Goal: Information Seeking & Learning: Learn about a topic

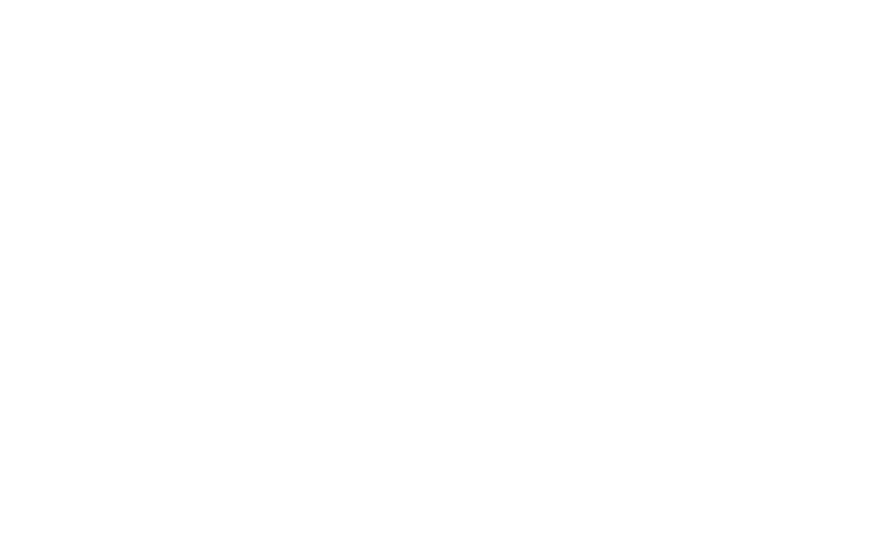
select select "Song"
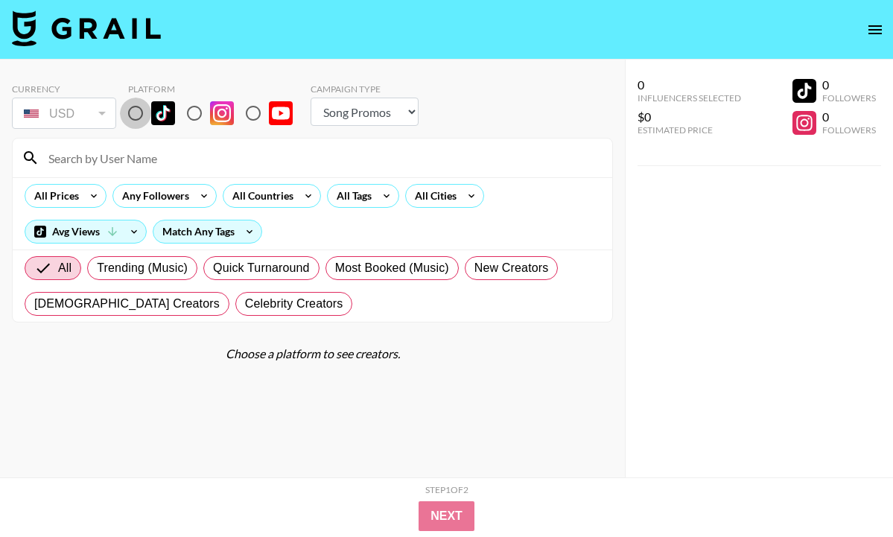
click at [142, 118] on input "radio" at bounding box center [135, 113] width 31 height 31
radio input "true"
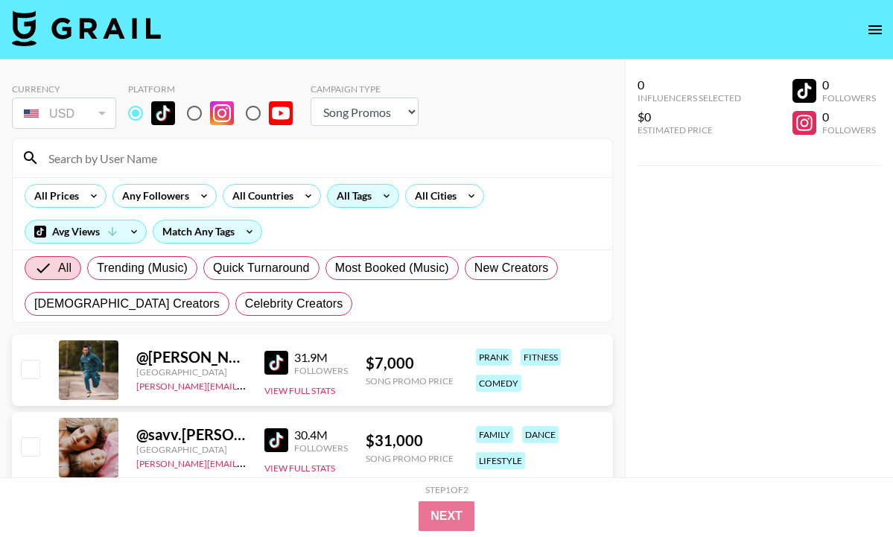
click at [361, 197] on div "All Tags" at bounding box center [351, 196] width 47 height 22
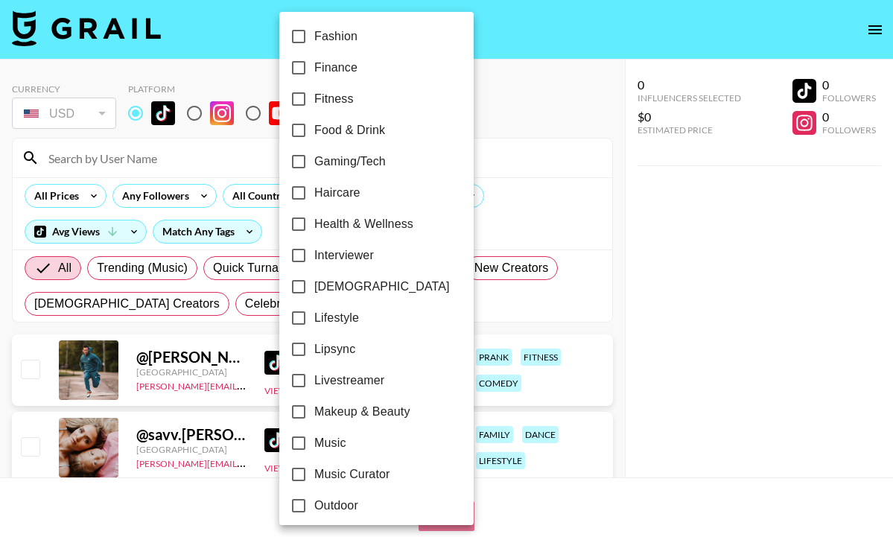
scroll to position [530, 0]
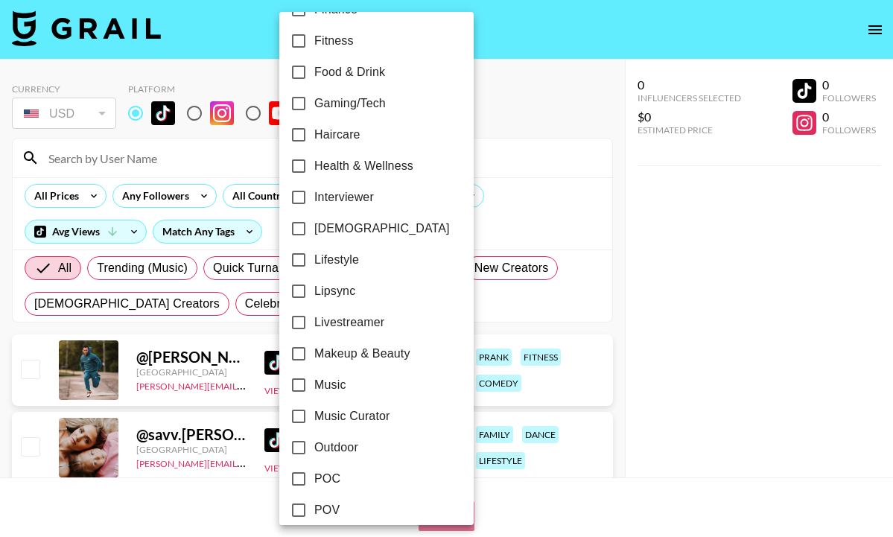
click at [299, 293] on input "Lipsync" at bounding box center [298, 291] width 31 height 31
checkbox input "true"
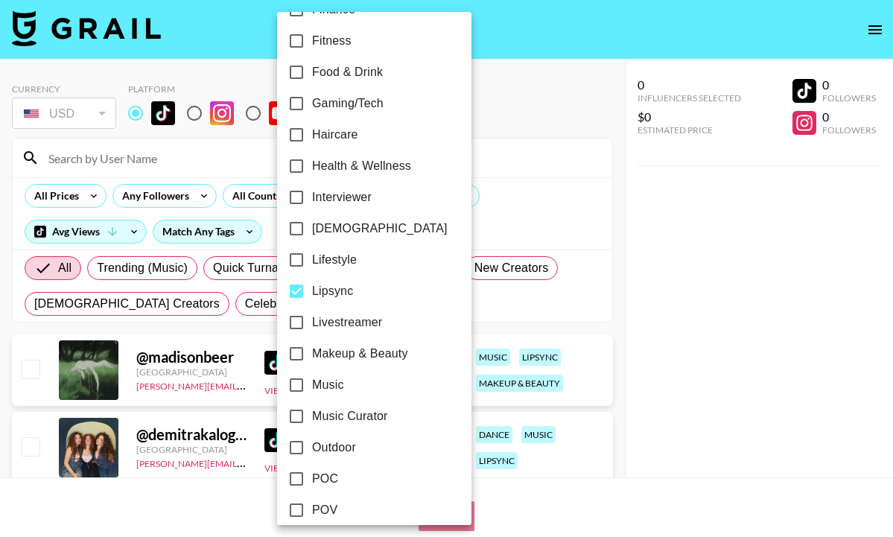
scroll to position [643, 0]
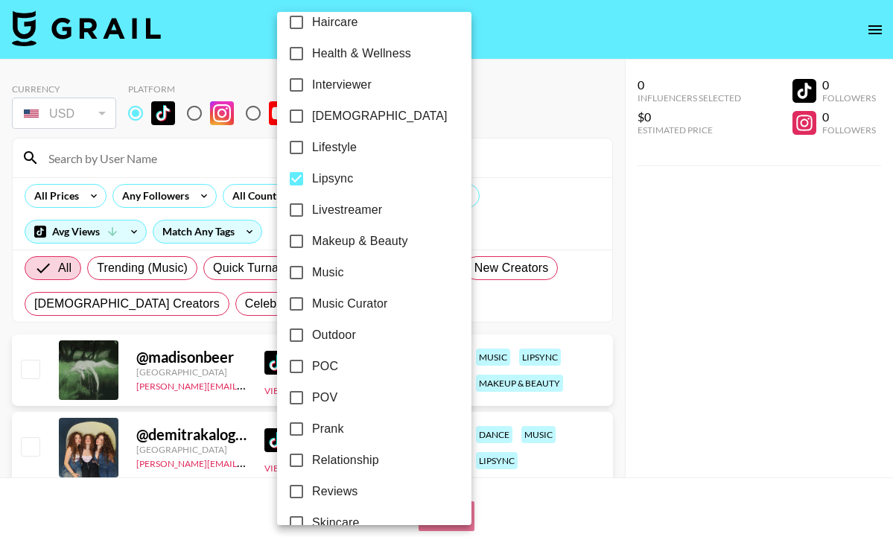
click at [302, 399] on input "POV" at bounding box center [296, 397] width 31 height 31
checkbox input "true"
click at [518, 209] on div at bounding box center [446, 268] width 893 height 537
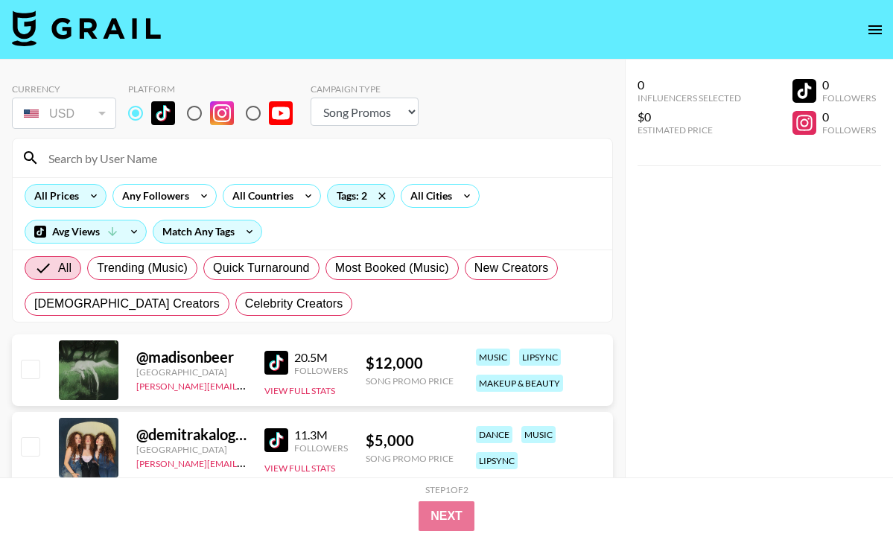
click at [62, 200] on div "All Prices" at bounding box center [53, 196] width 57 height 22
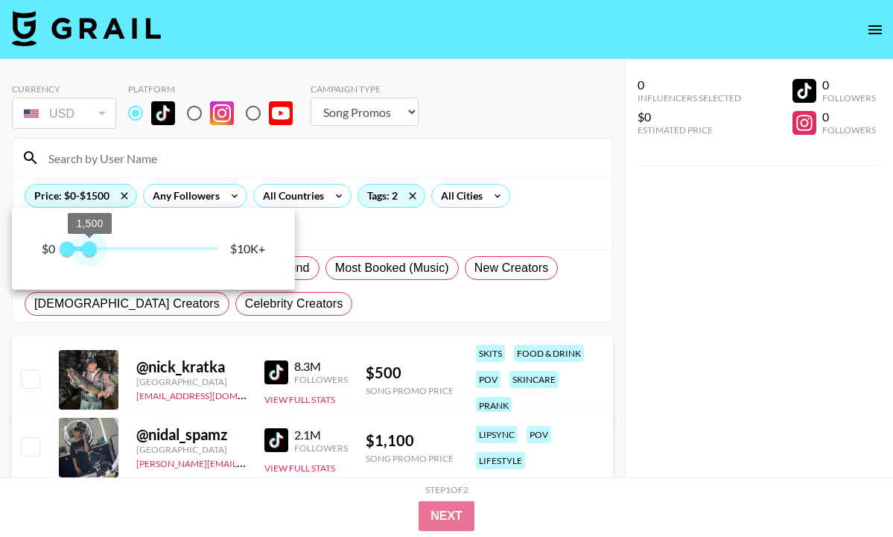
type input "1250"
drag, startPoint x: 208, startPoint y: 245, endPoint x: 86, endPoint y: 242, distance: 121.5
click at [86, 242] on span "1,250" at bounding box center [85, 248] width 15 height 15
click at [253, 165] on div at bounding box center [446, 268] width 893 height 537
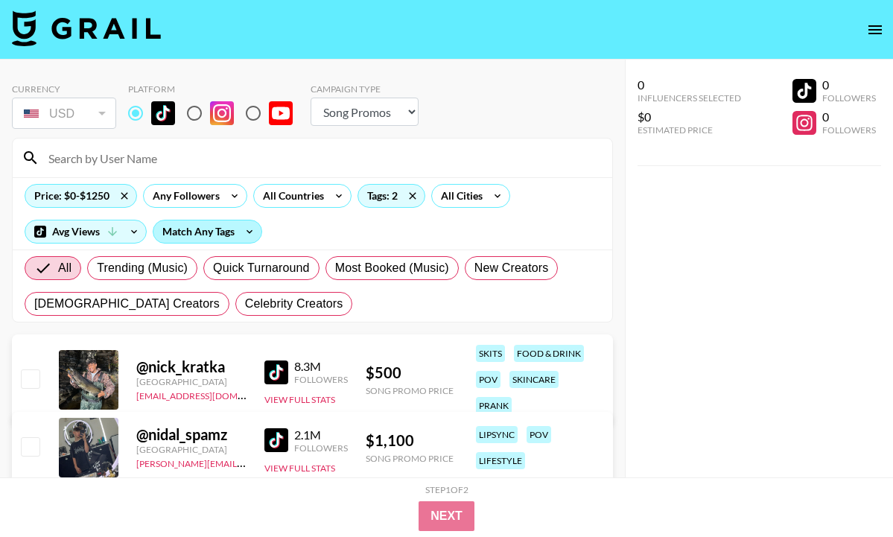
click at [213, 237] on div "Match Any Tags" at bounding box center [207, 232] width 108 height 22
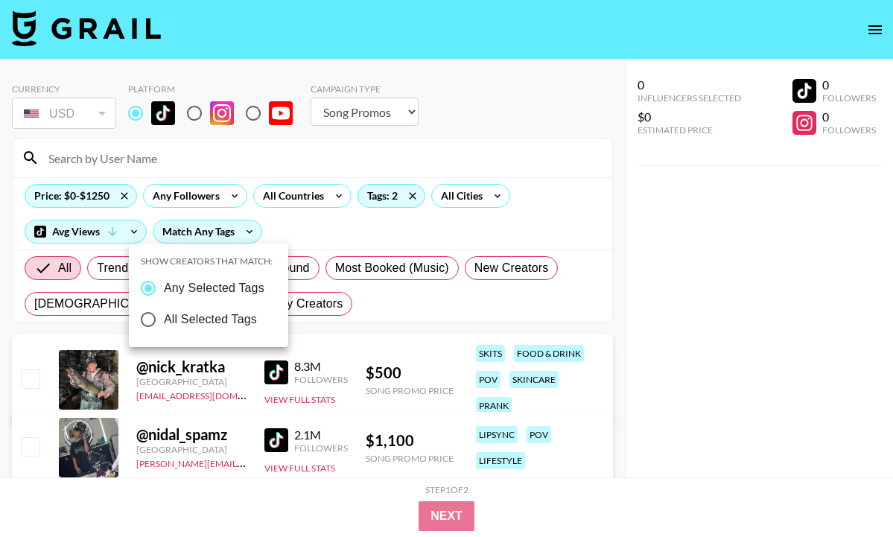
click at [220, 311] on span "All Selected Tags" at bounding box center [210, 320] width 93 height 18
click at [164, 311] on input "All Selected Tags" at bounding box center [148, 319] width 31 height 31
radio input "true"
radio input "false"
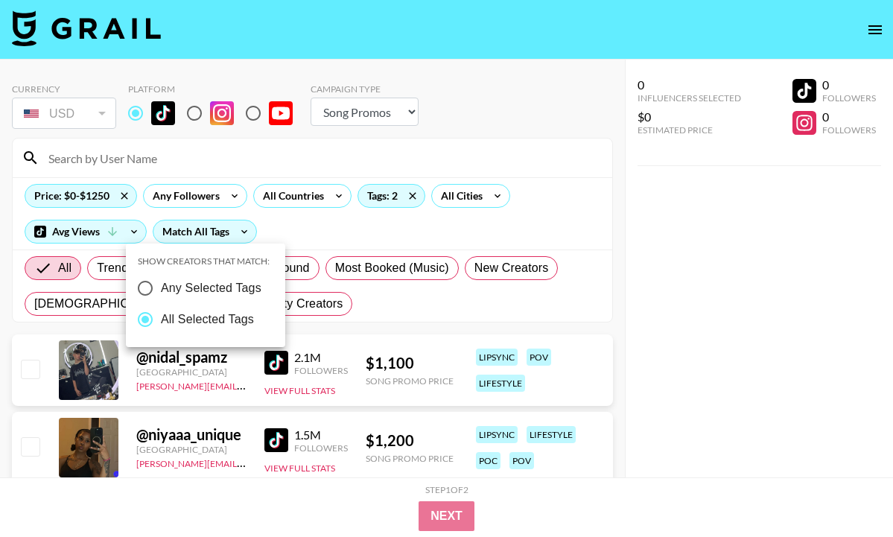
click at [398, 308] on div at bounding box center [446, 268] width 893 height 537
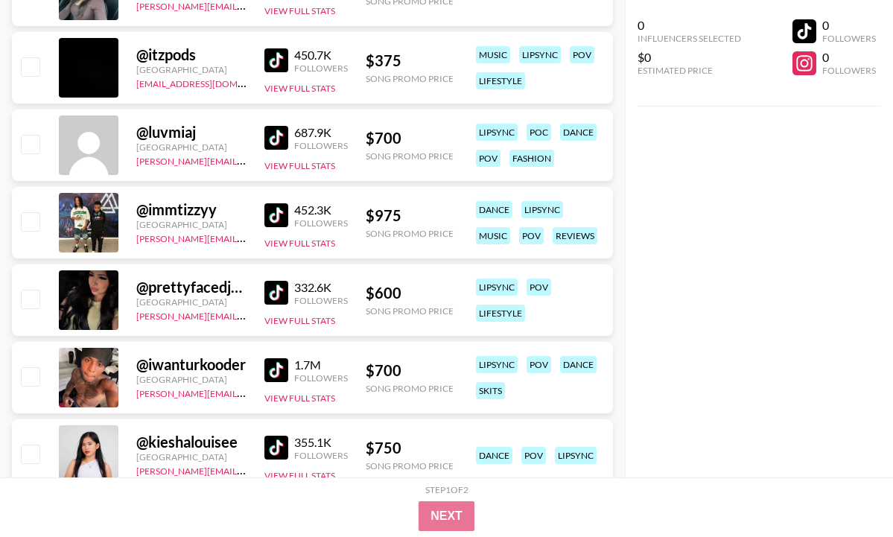
scroll to position [1006, 0]
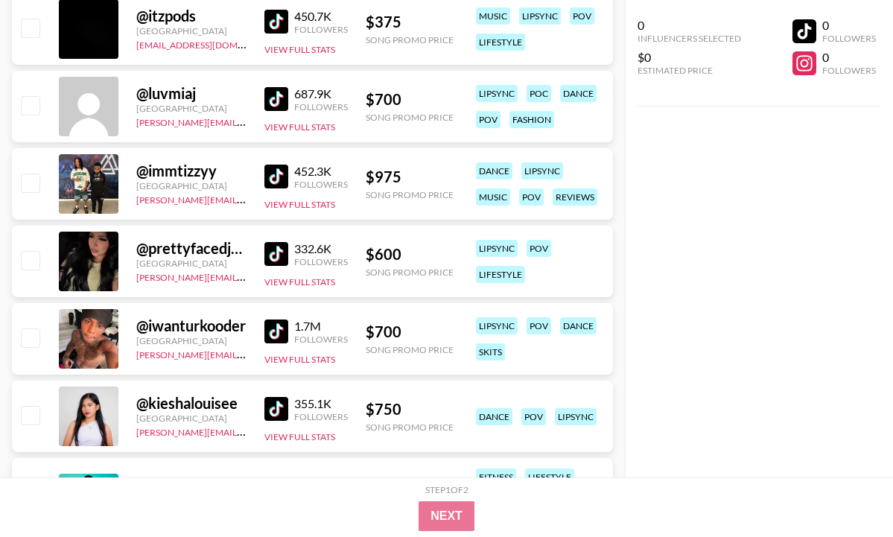
click at [270, 252] on img at bounding box center [276, 254] width 24 height 24
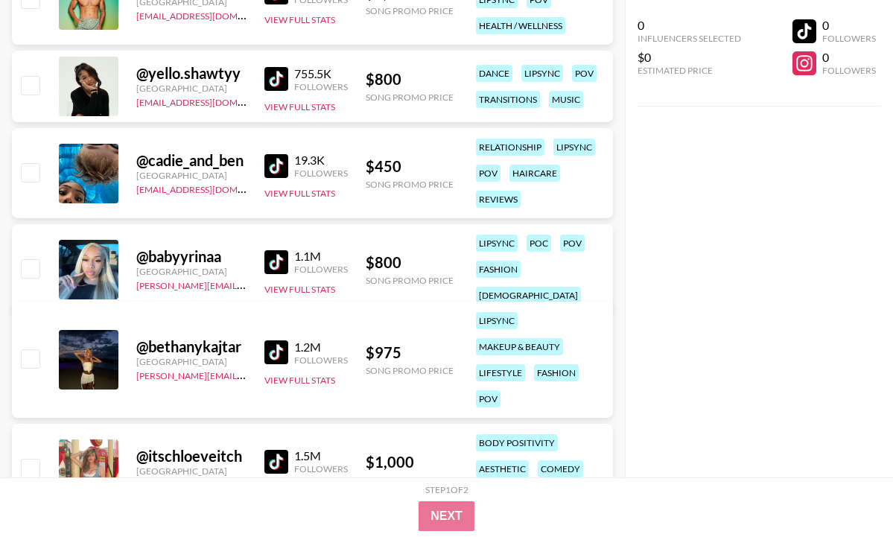
scroll to position [1537, 0]
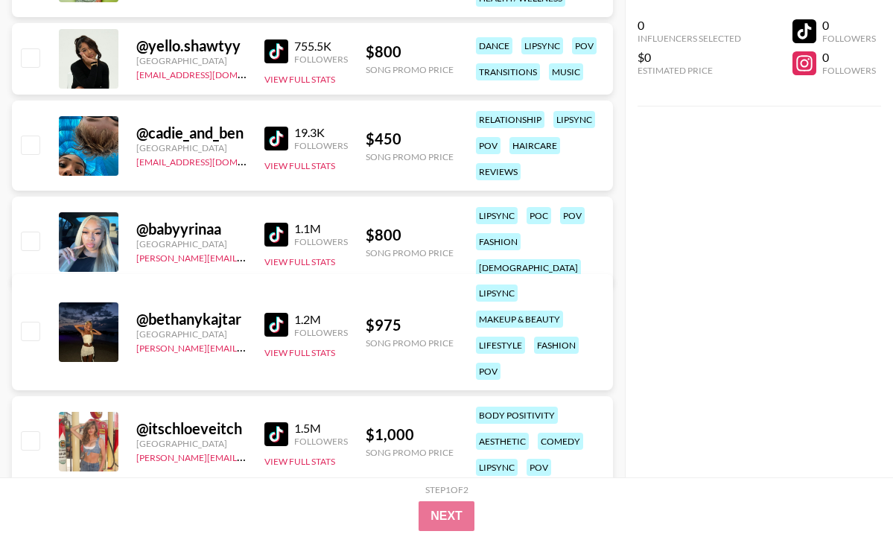
click at [273, 224] on img at bounding box center [276, 235] width 24 height 24
click at [273, 326] on img at bounding box center [276, 325] width 24 height 24
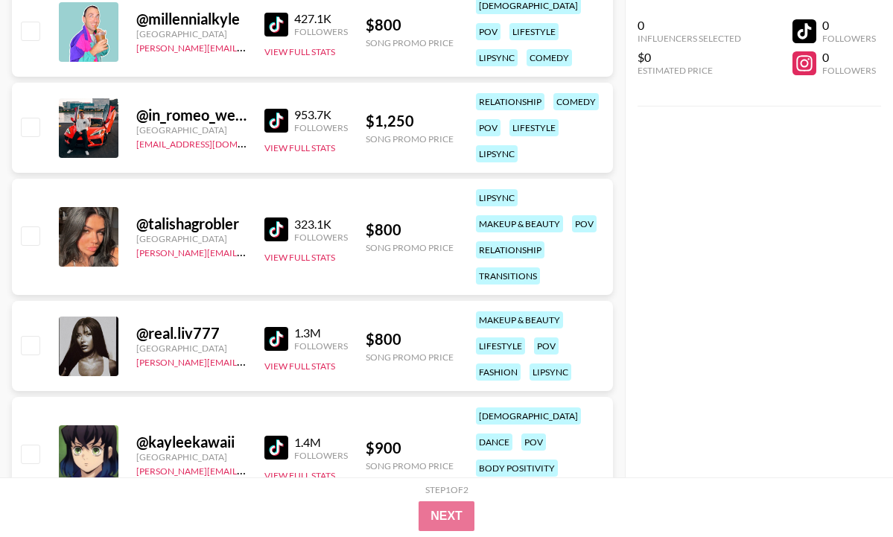
scroll to position [2201, 0]
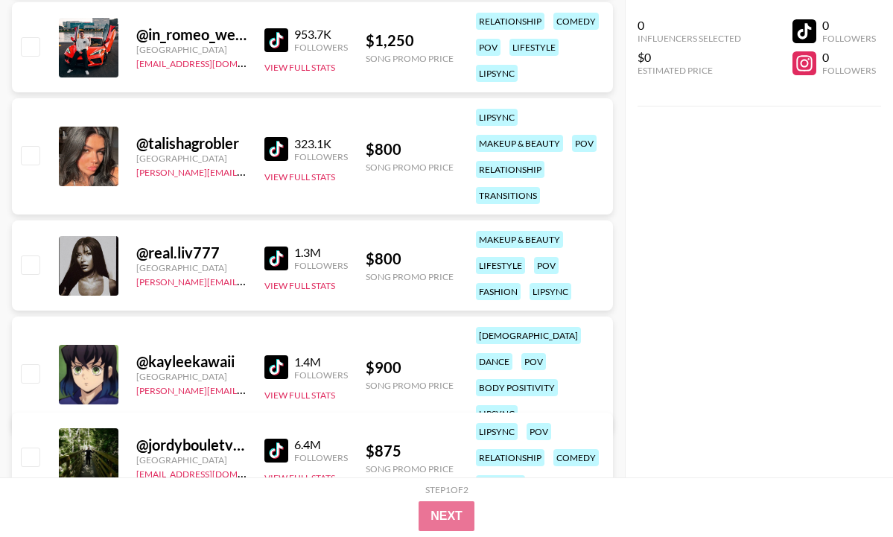
click at [275, 148] on img at bounding box center [276, 149] width 24 height 24
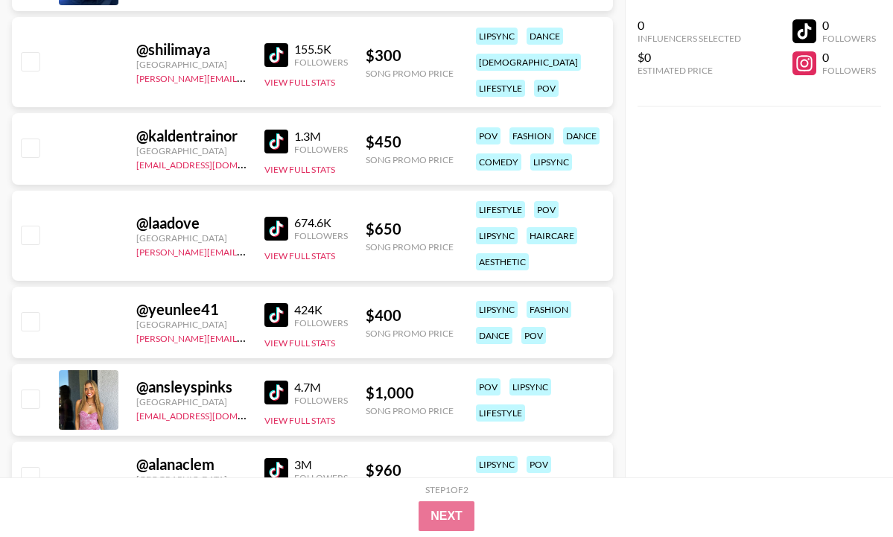
scroll to position [4298, 0]
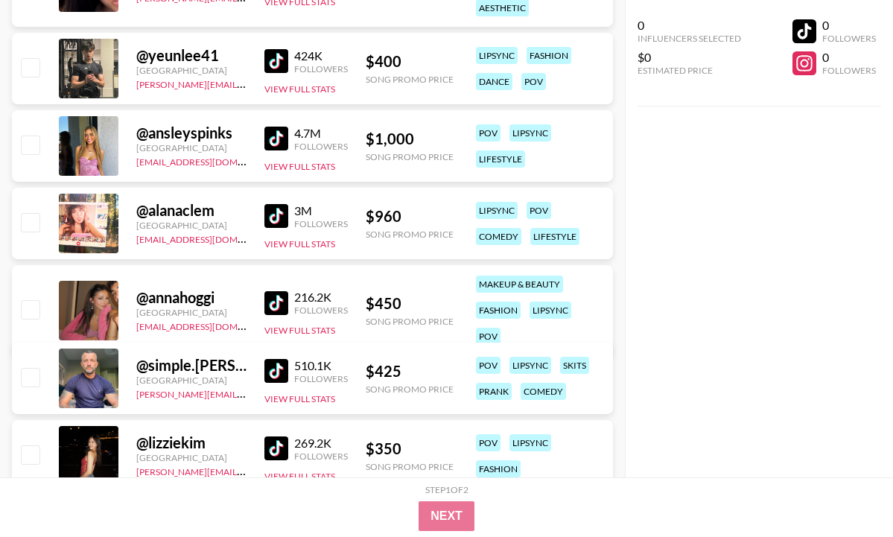
click at [282, 294] on img at bounding box center [276, 303] width 24 height 24
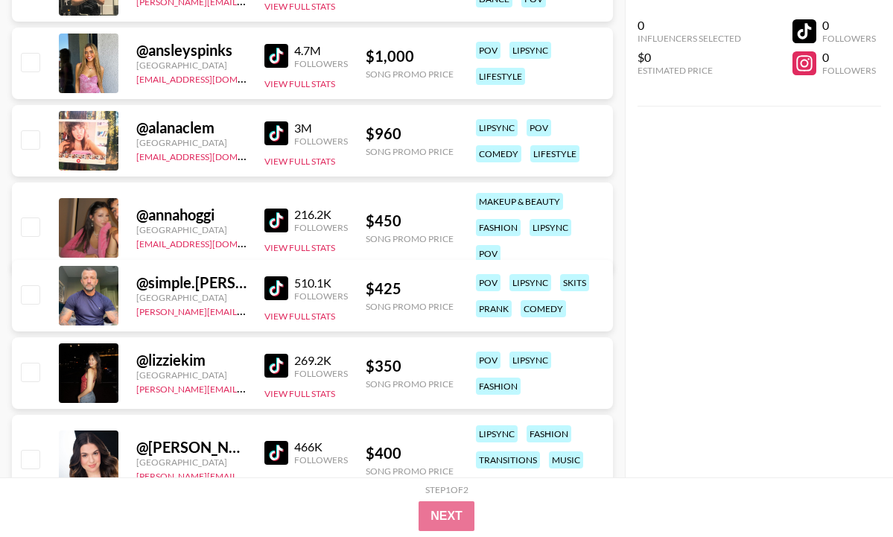
scroll to position [4433, 0]
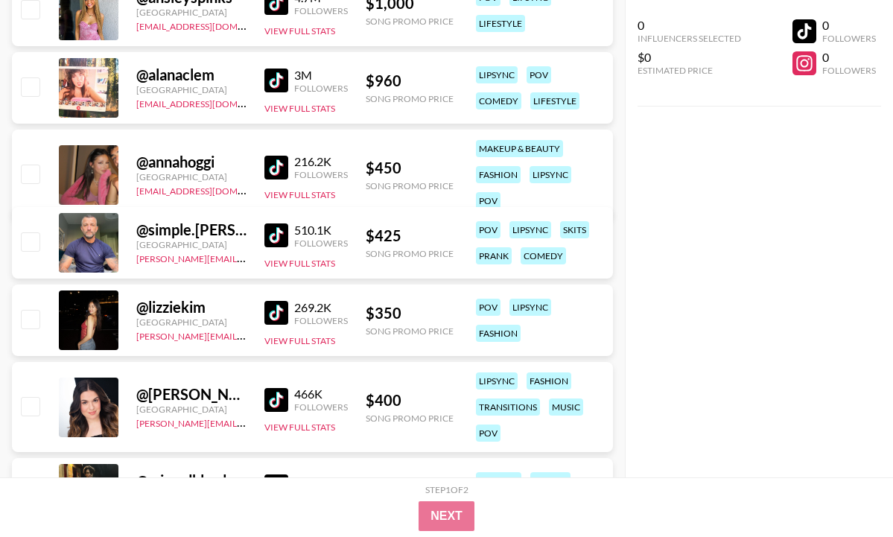
click at [267, 309] on img at bounding box center [276, 313] width 24 height 24
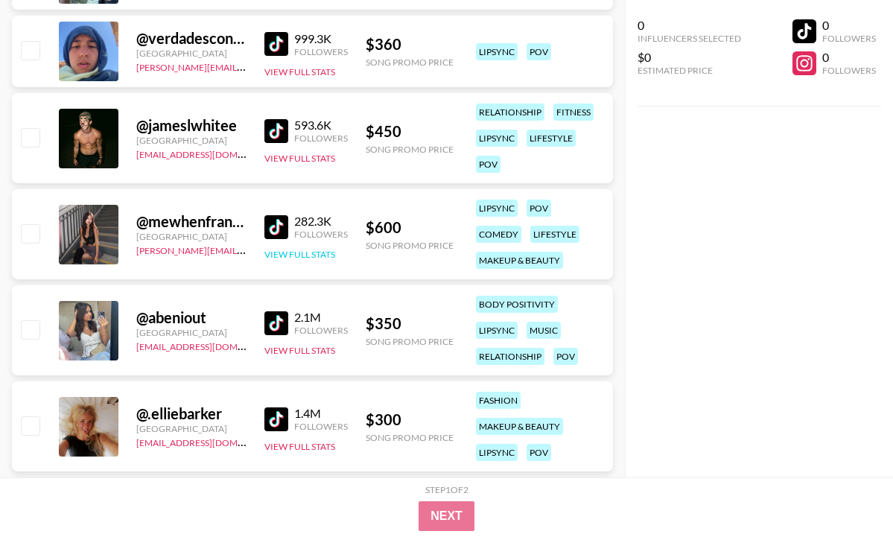
scroll to position [5342, 0]
click at [273, 229] on img at bounding box center [276, 227] width 24 height 24
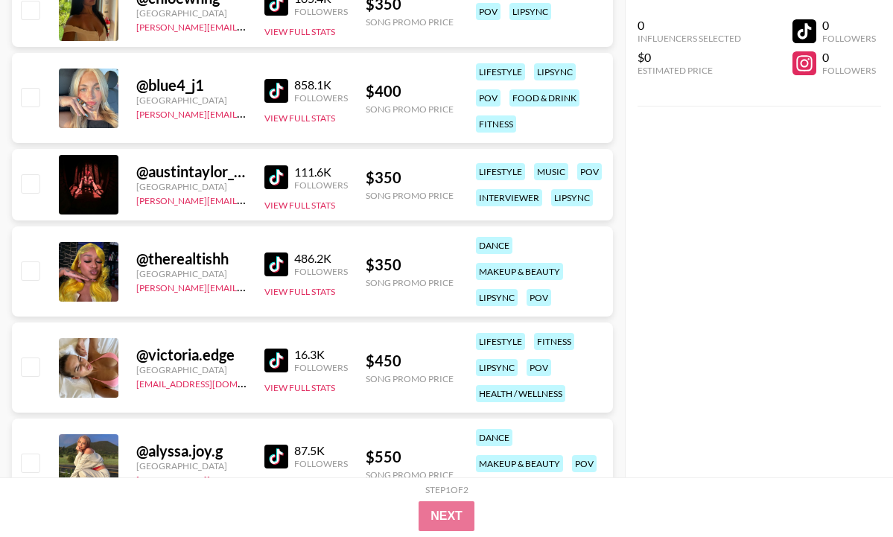
scroll to position [6209, 0]
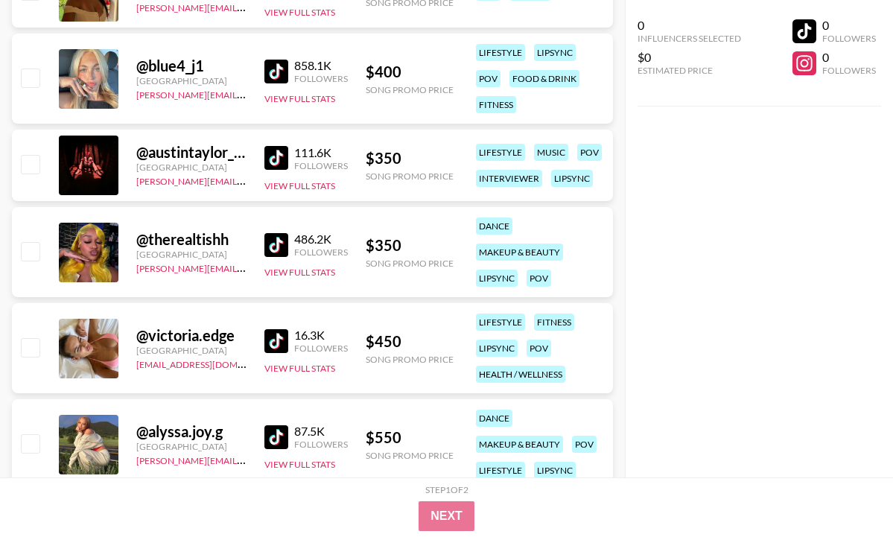
click at [270, 246] on img at bounding box center [276, 245] width 24 height 24
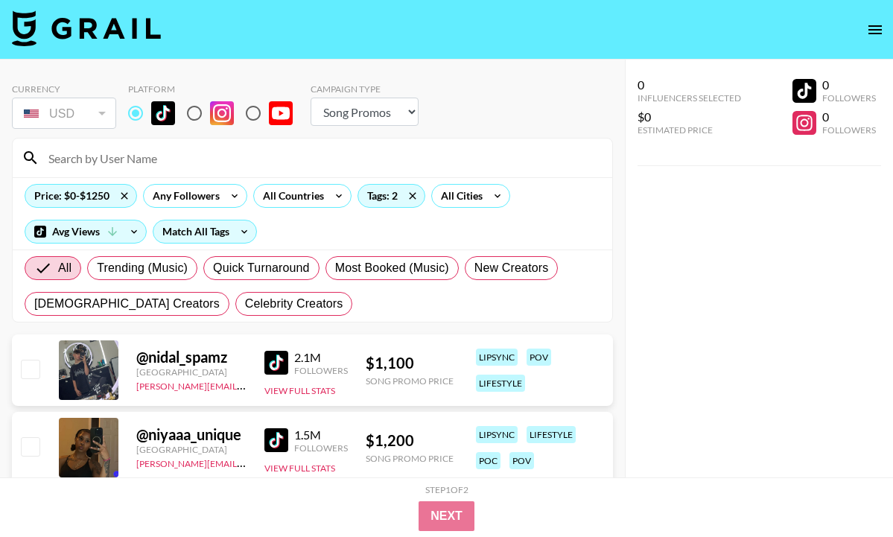
scroll to position [0, 0]
click at [387, 194] on div "Tags: 2" at bounding box center [391, 196] width 66 height 22
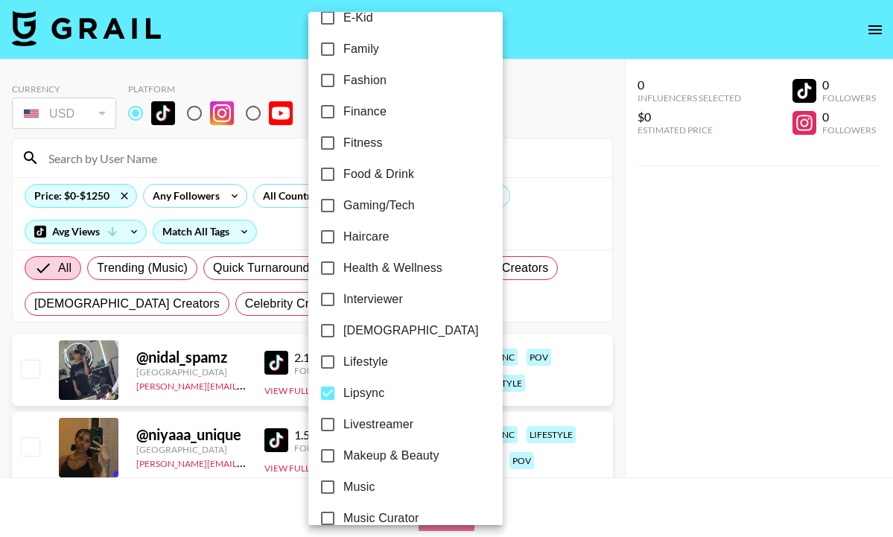
scroll to position [430, 0]
click at [542, 202] on div at bounding box center [446, 268] width 893 height 537
